Goal: Complete application form: Complete application form

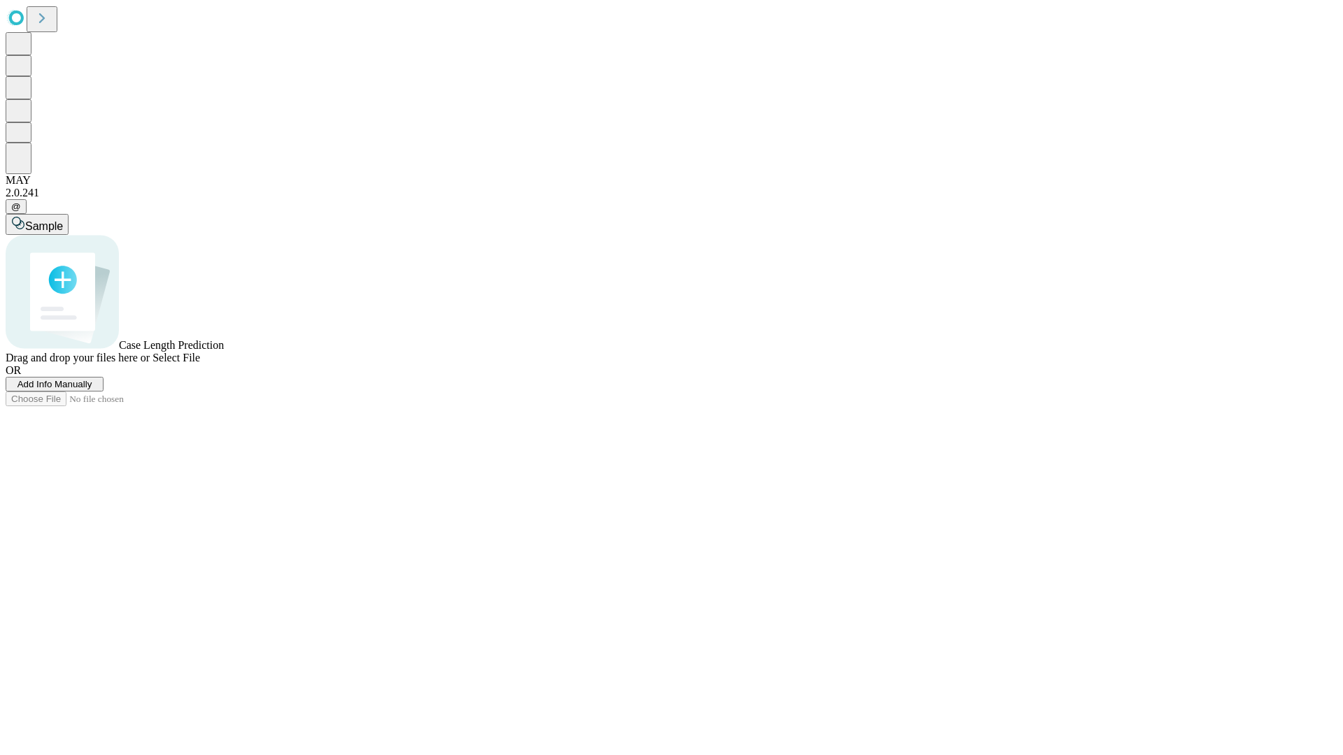
click at [92, 389] on span "Add Info Manually" at bounding box center [54, 384] width 75 height 10
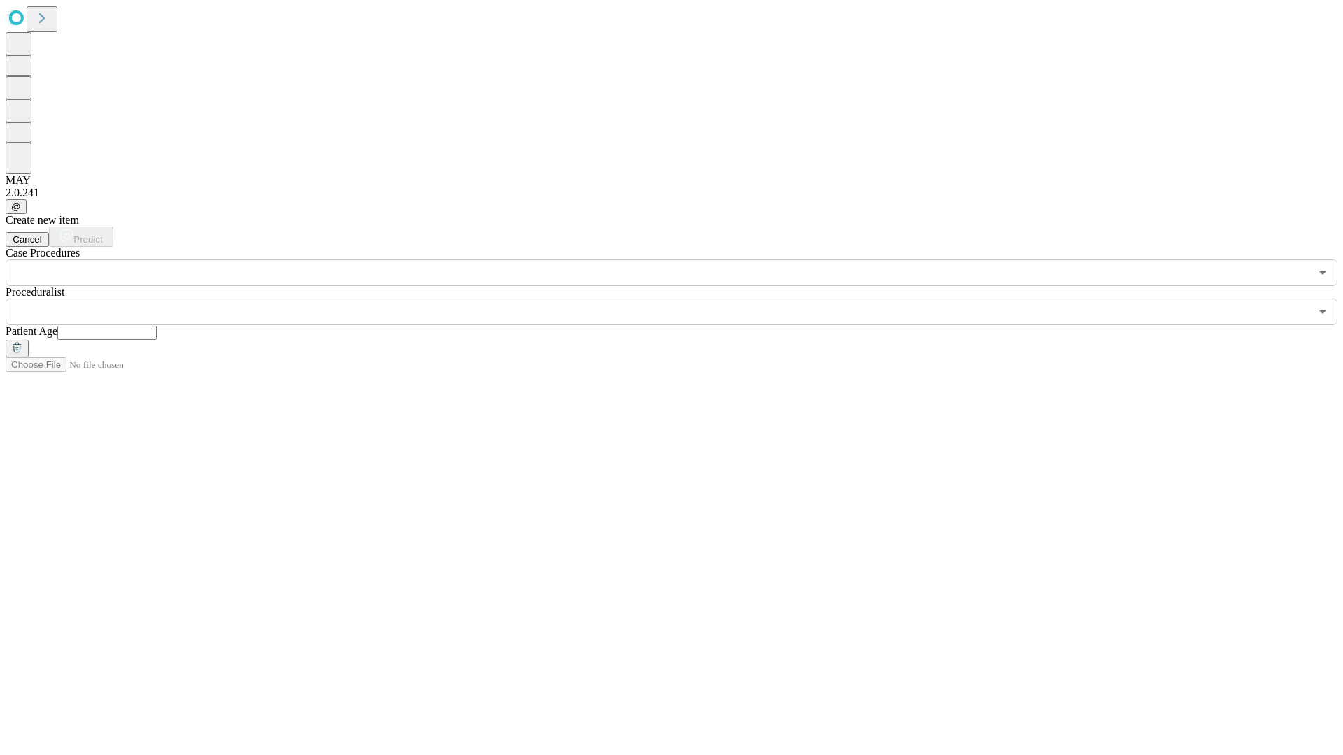
click at [157, 326] on input "text" at bounding box center [106, 333] width 99 height 14
type input "**"
click at [681, 299] on input "text" at bounding box center [658, 312] width 1304 height 27
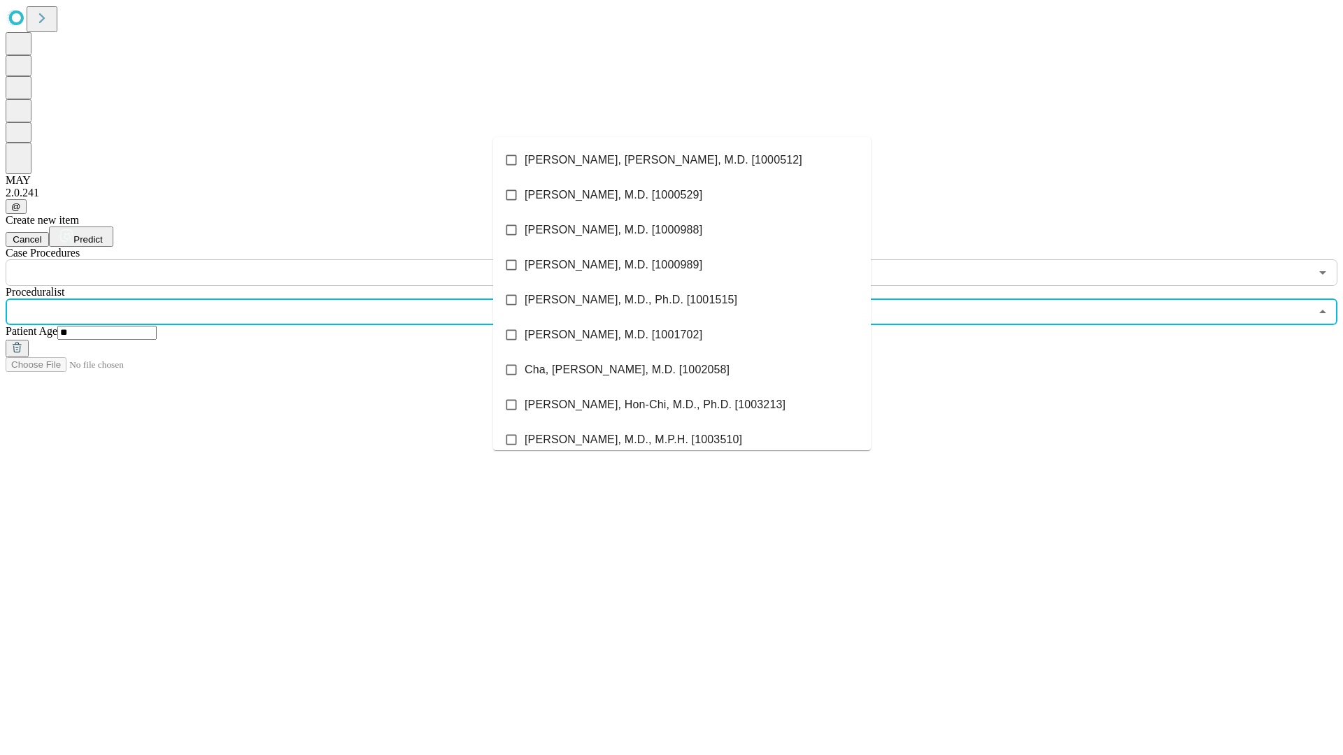
click at [682, 160] on li "[PERSON_NAME], [PERSON_NAME], M.D. [1000512]" at bounding box center [682, 160] width 378 height 35
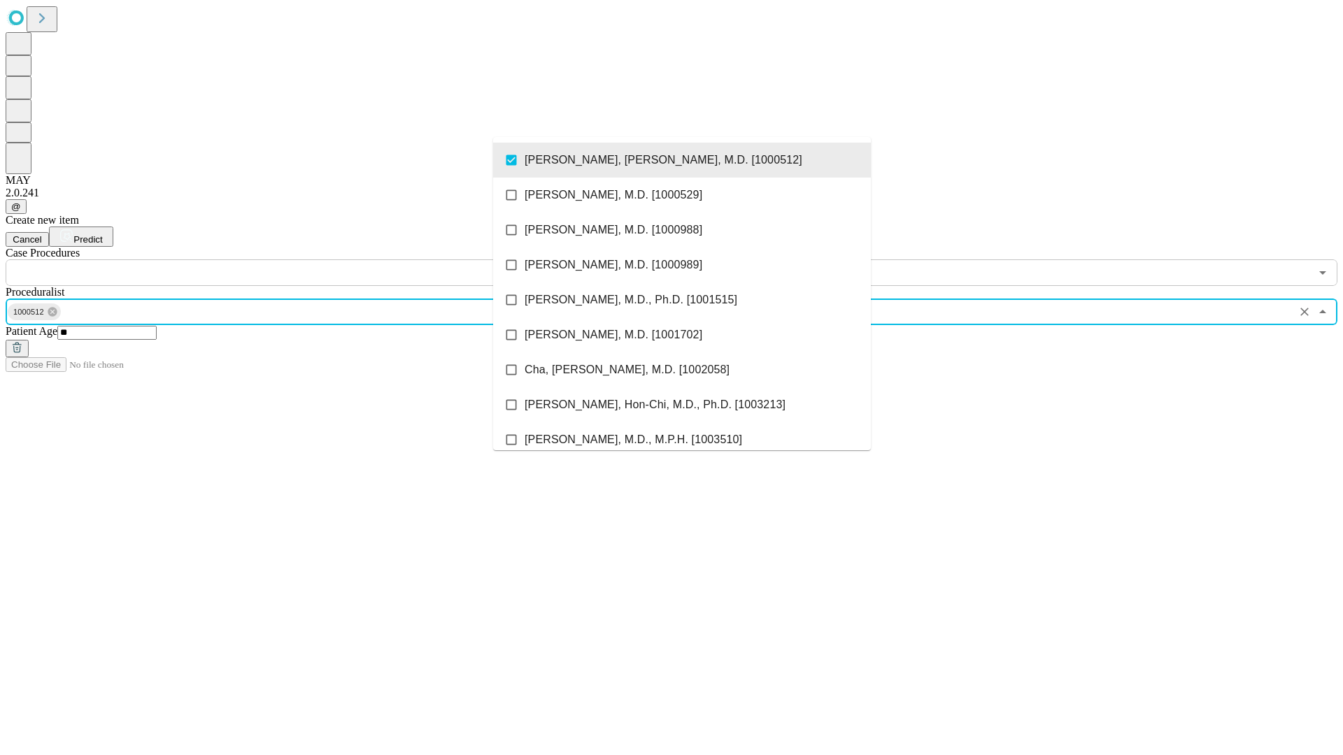
click at [294, 259] on input "text" at bounding box center [658, 272] width 1304 height 27
